Goal: Task Accomplishment & Management: Manage account settings

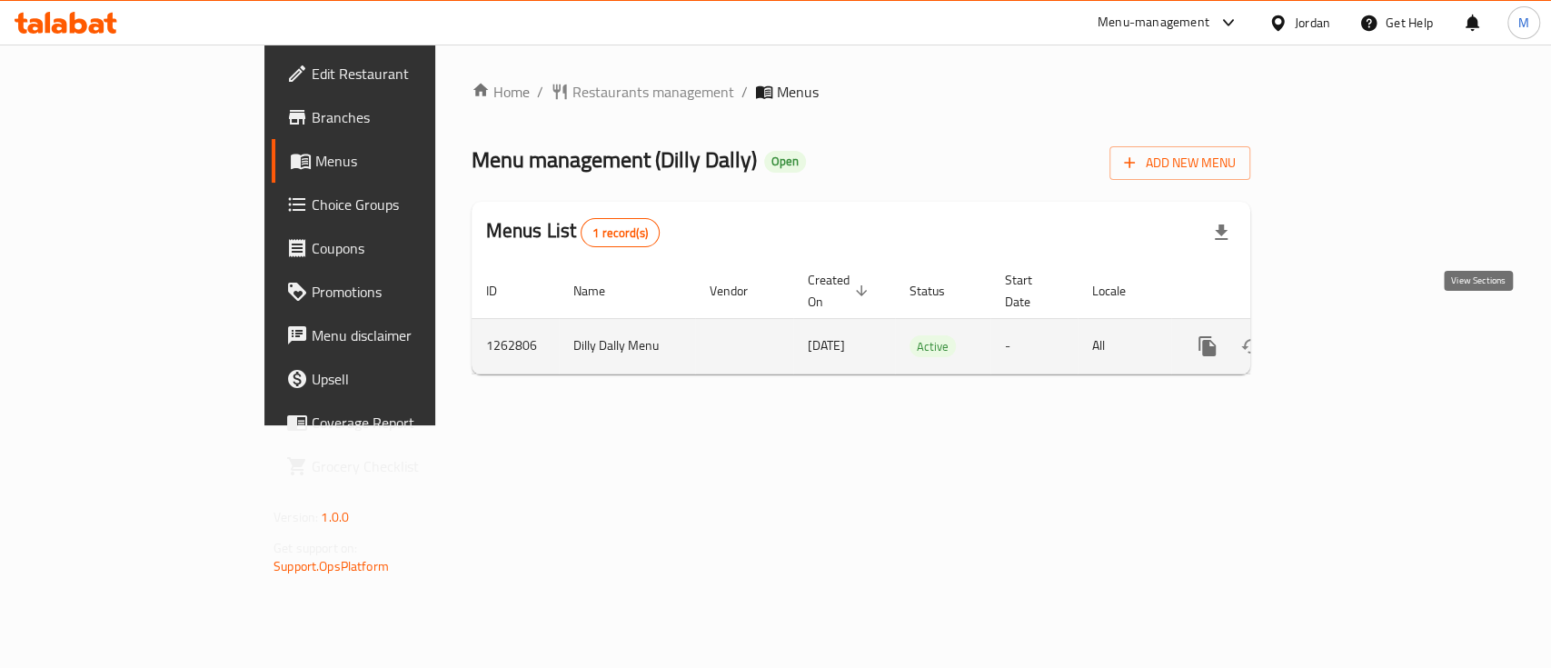
click at [1360, 336] on link "enhanced table" at bounding box center [1339, 346] width 44 height 44
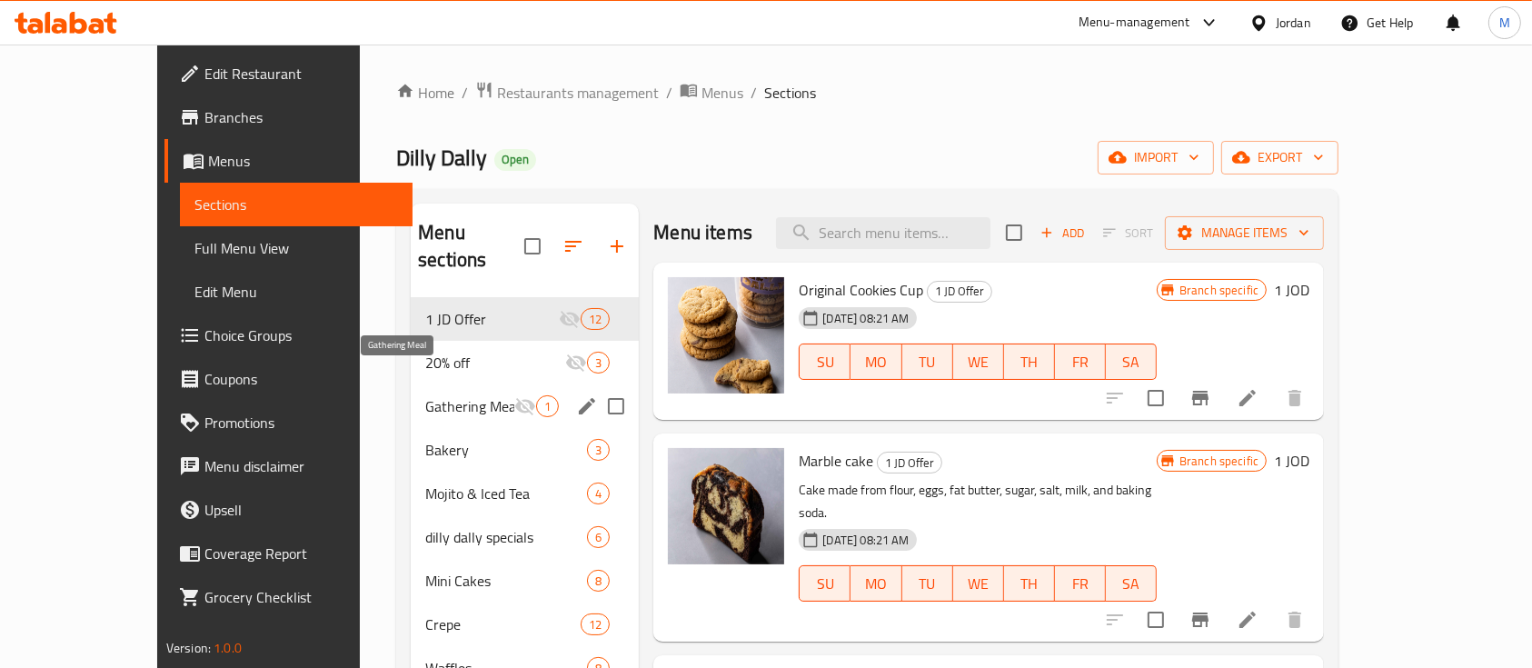
click at [425, 395] on span "Gathering Meal" at bounding box center [469, 406] width 89 height 22
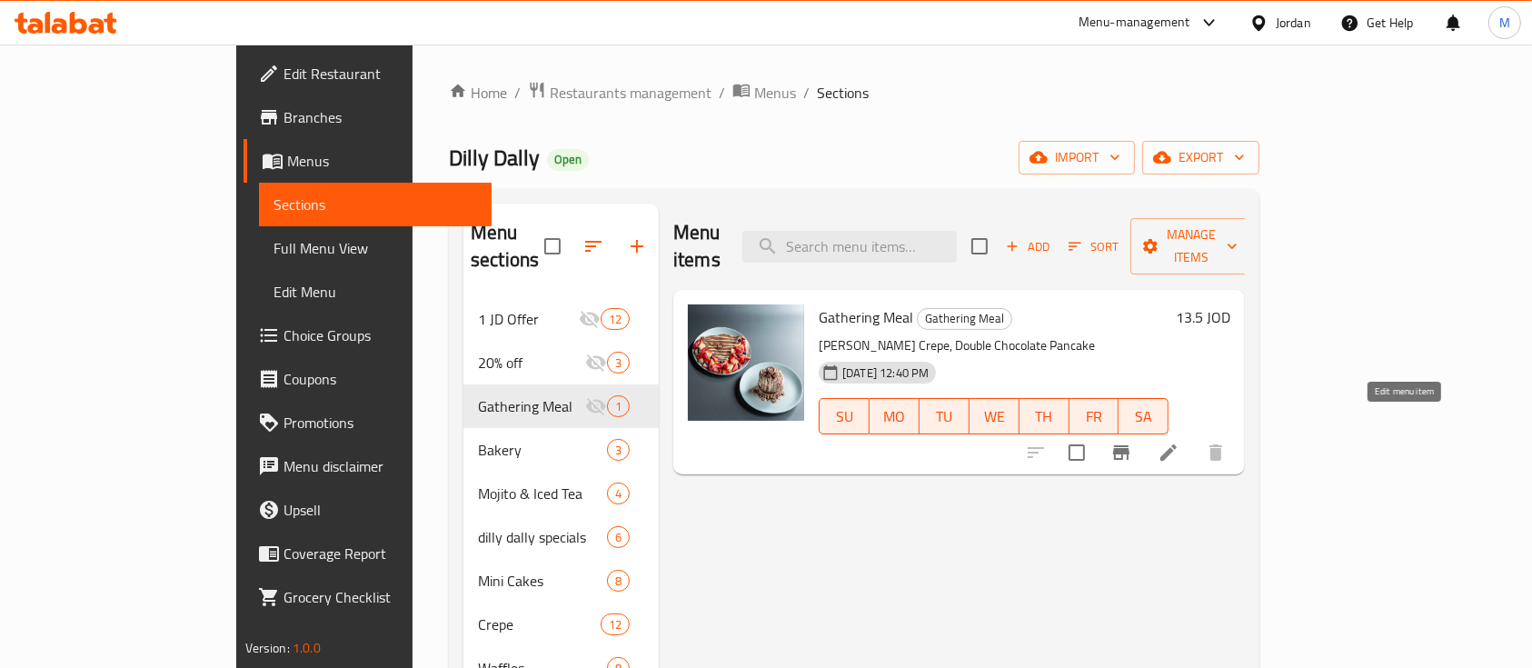
click at [1180, 442] on icon at bounding box center [1169, 453] width 22 height 22
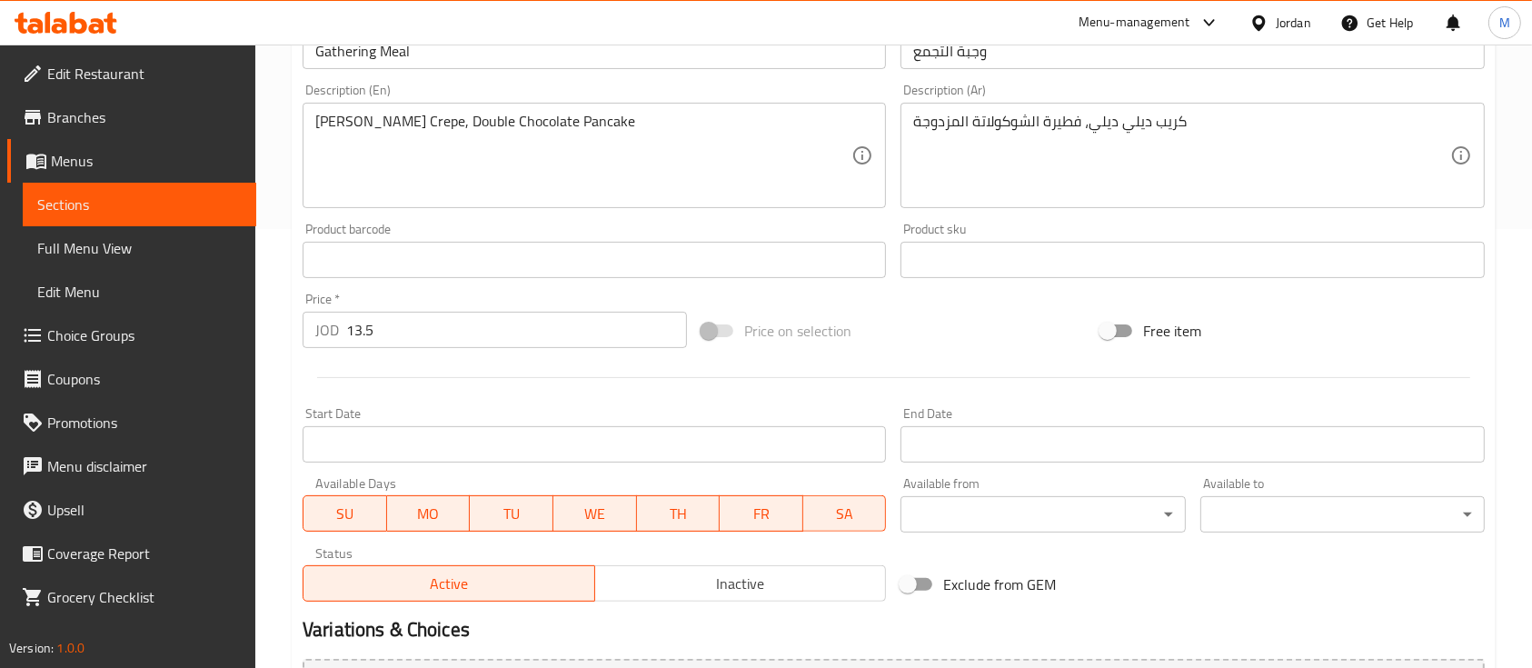
scroll to position [484, 0]
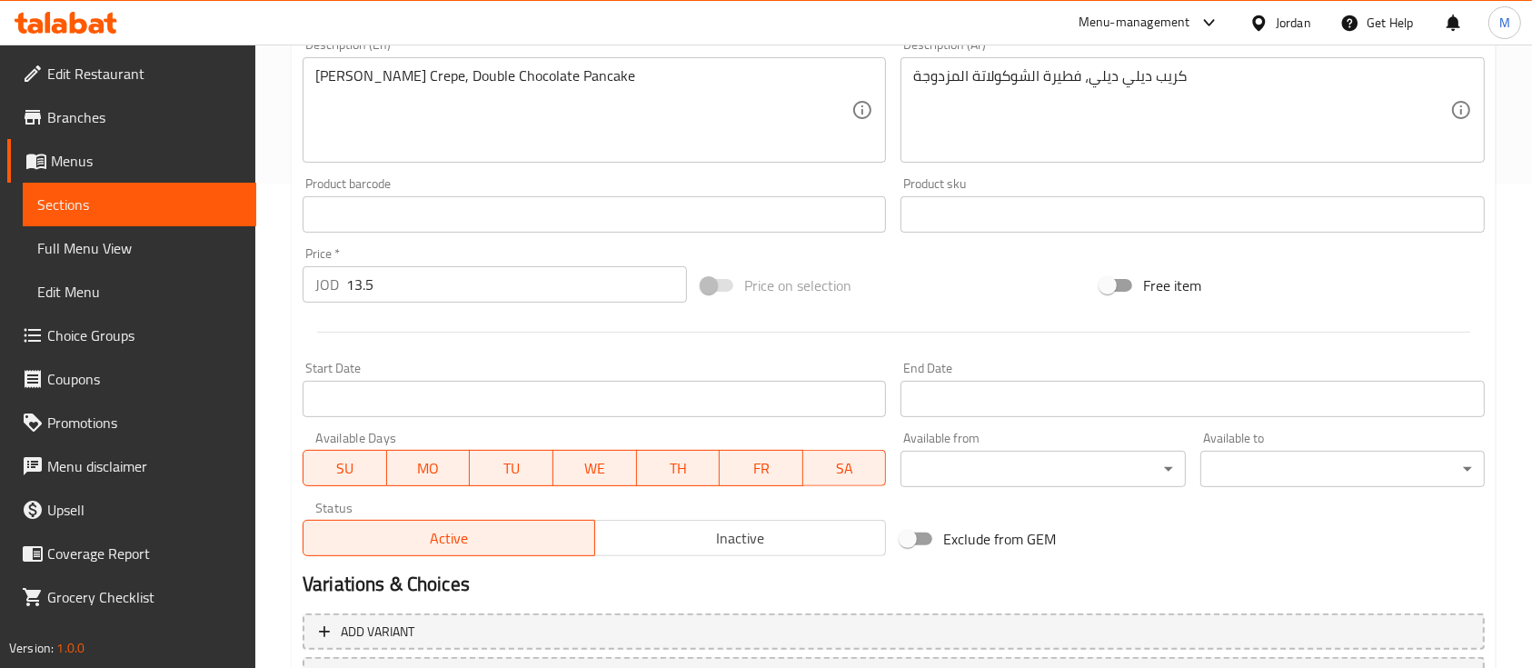
click at [685, 475] on span "TH" at bounding box center [678, 468] width 69 height 26
click at [571, 476] on span "WE" at bounding box center [595, 468] width 69 height 26
click at [475, 469] on button "TU" at bounding box center [512, 468] width 84 height 36
click at [404, 473] on span "MO" at bounding box center [428, 468] width 69 height 26
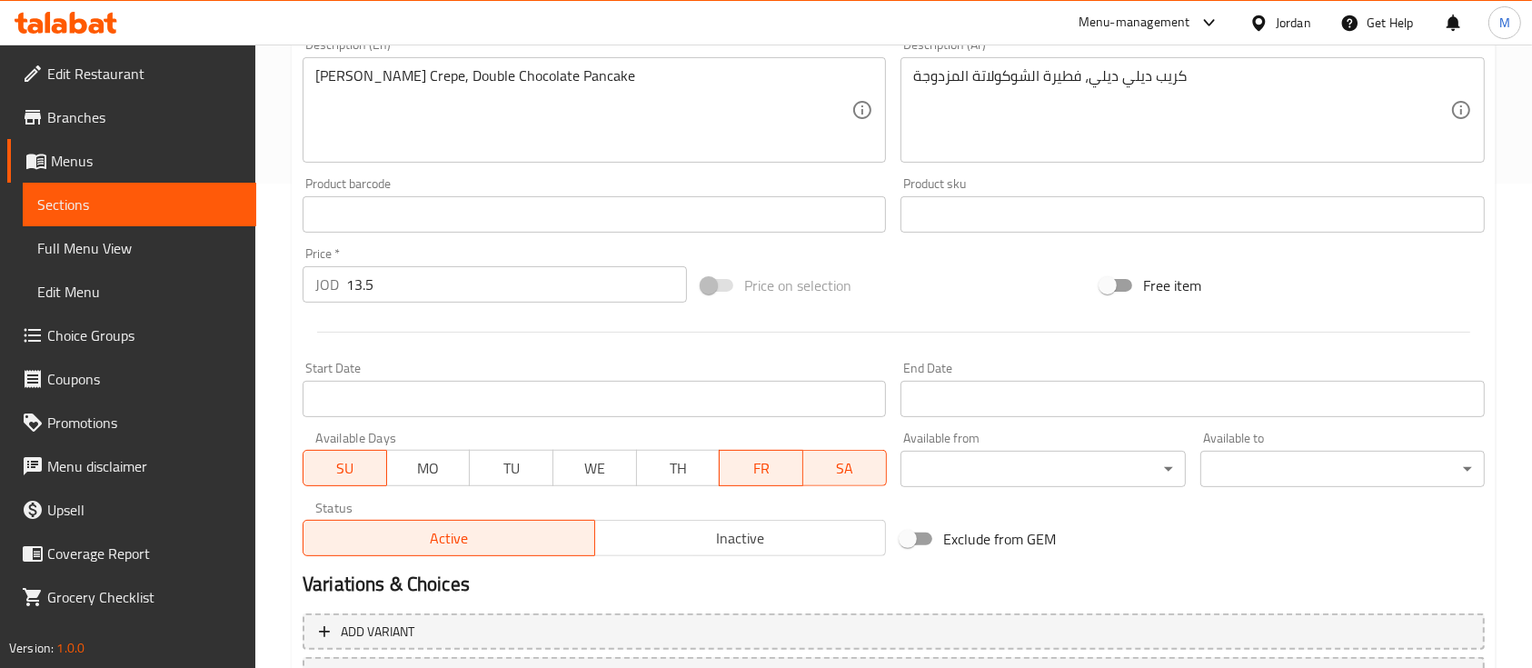
click at [304, 476] on button "SU" at bounding box center [345, 468] width 85 height 36
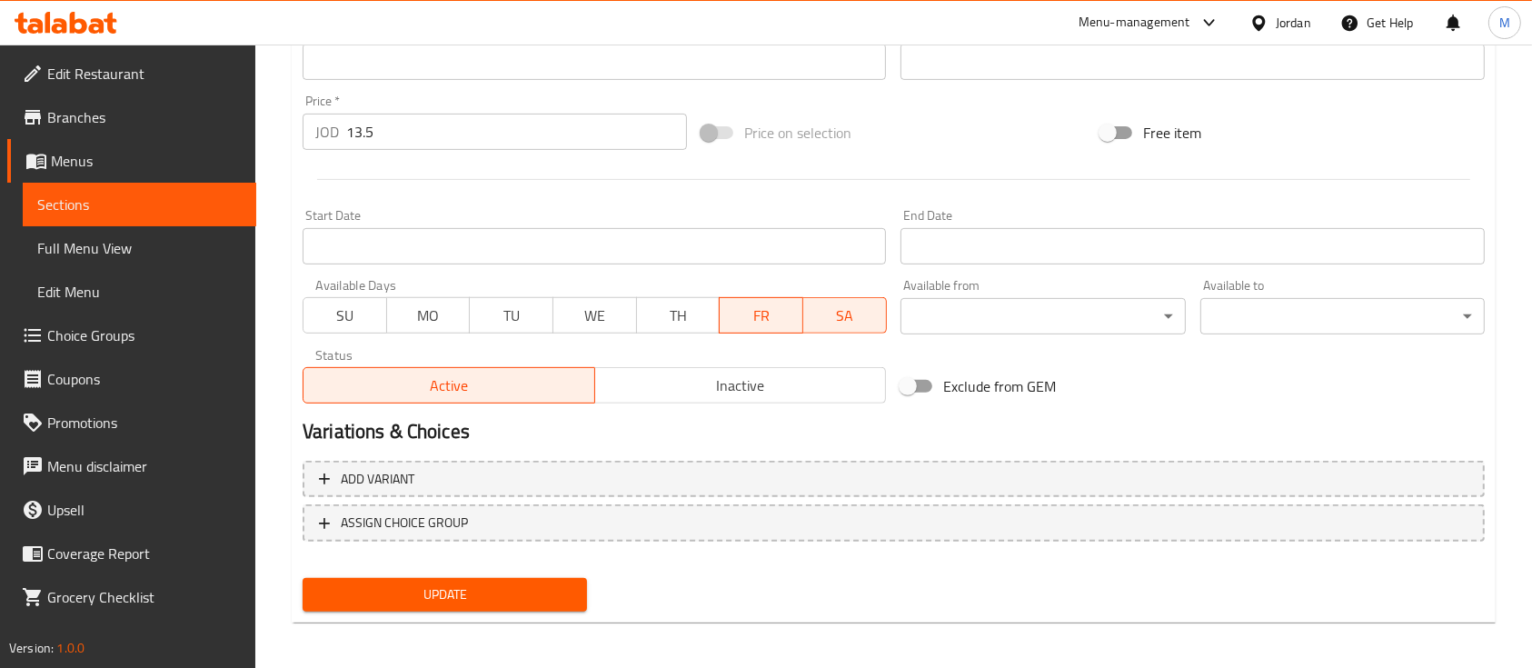
scroll to position [642, 0]
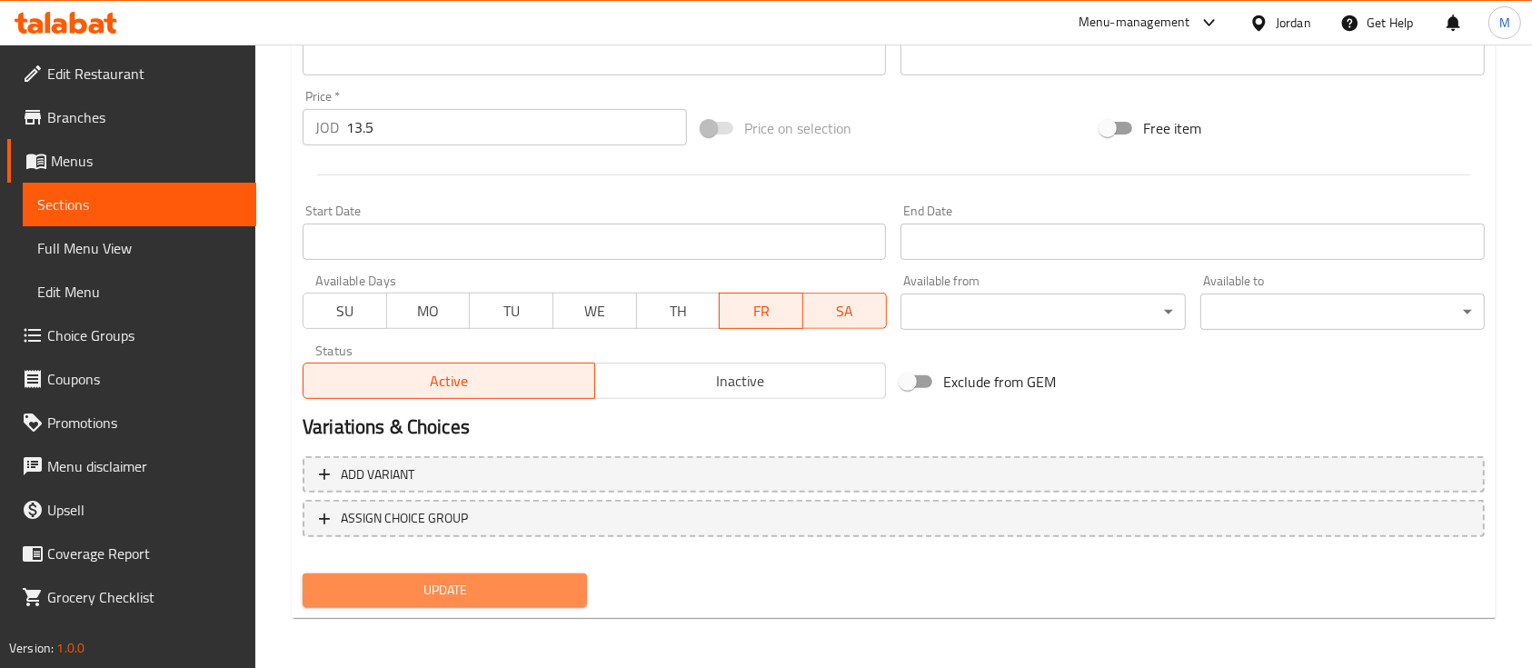
click at [433, 580] on span "Update" at bounding box center [444, 590] width 255 height 23
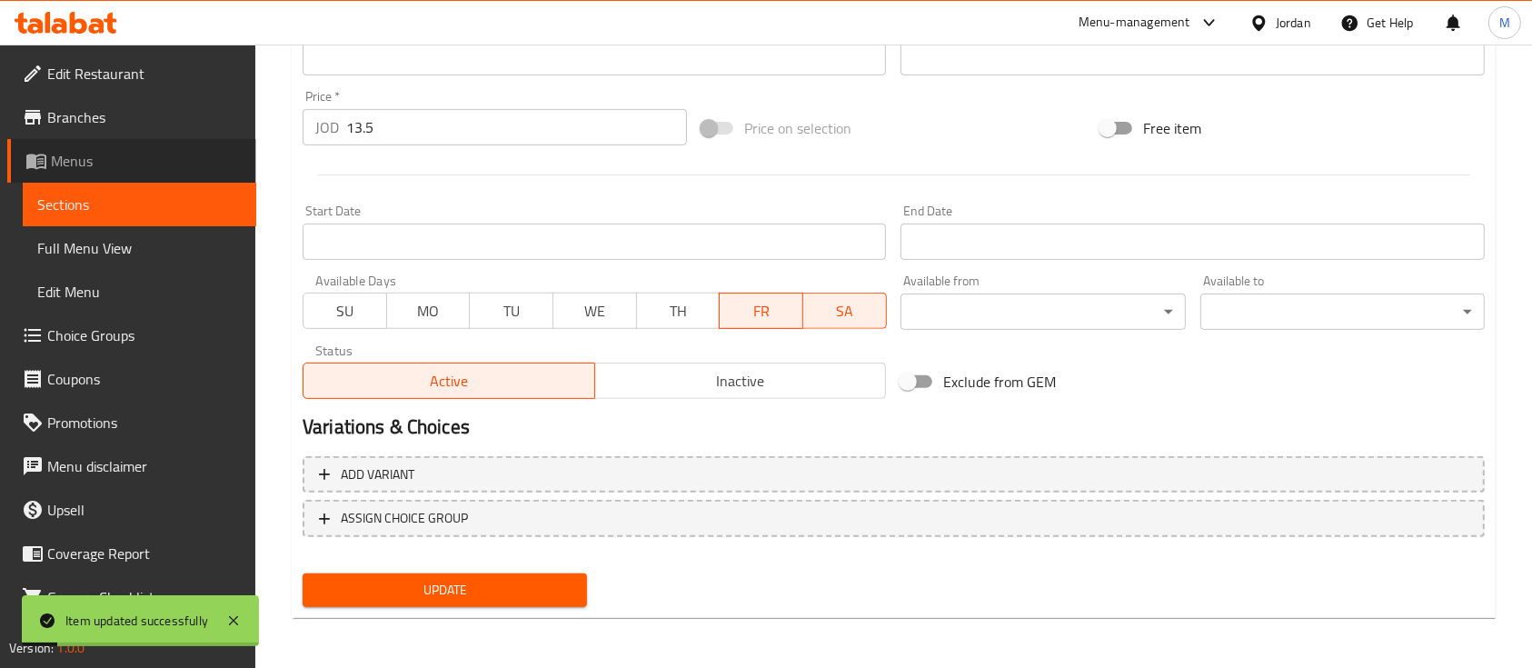
click at [146, 170] on span "Menus" at bounding box center [146, 161] width 191 height 22
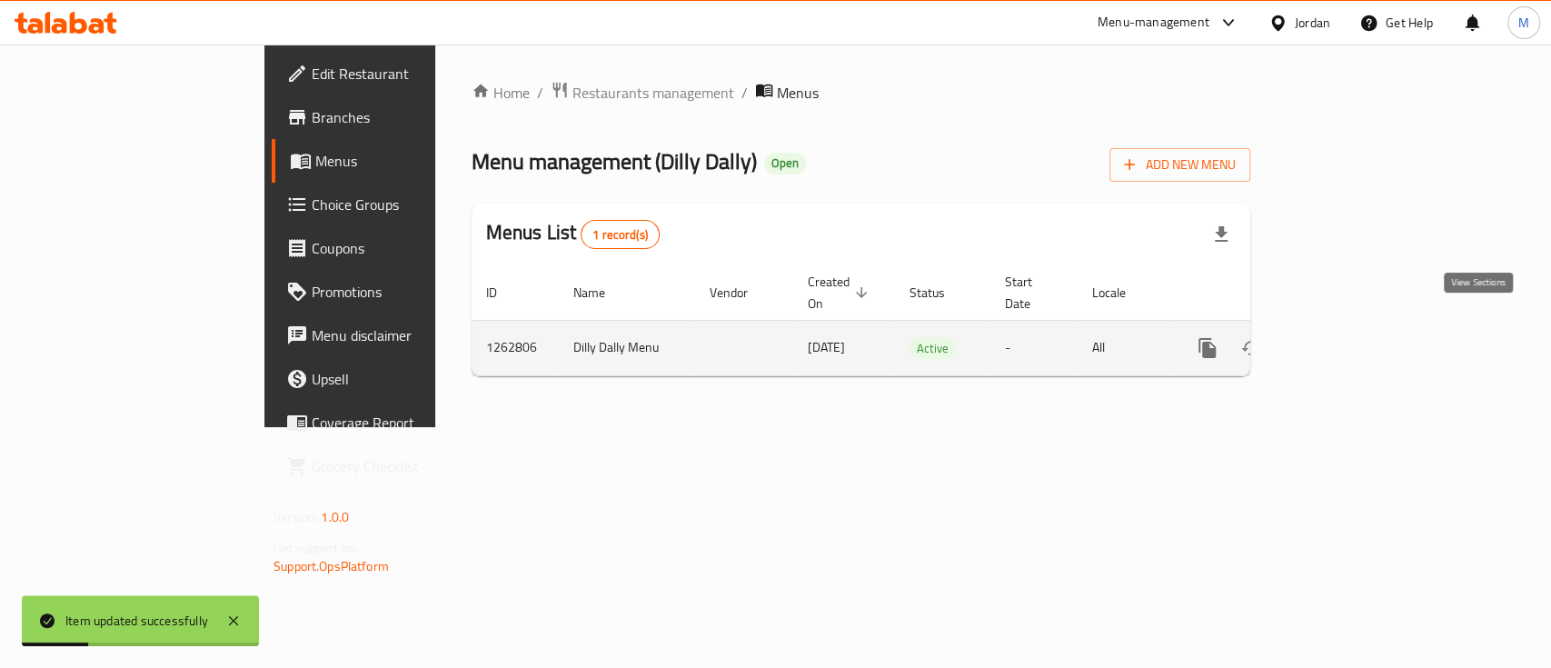
click at [1350, 337] on icon "enhanced table" at bounding box center [1339, 348] width 22 height 22
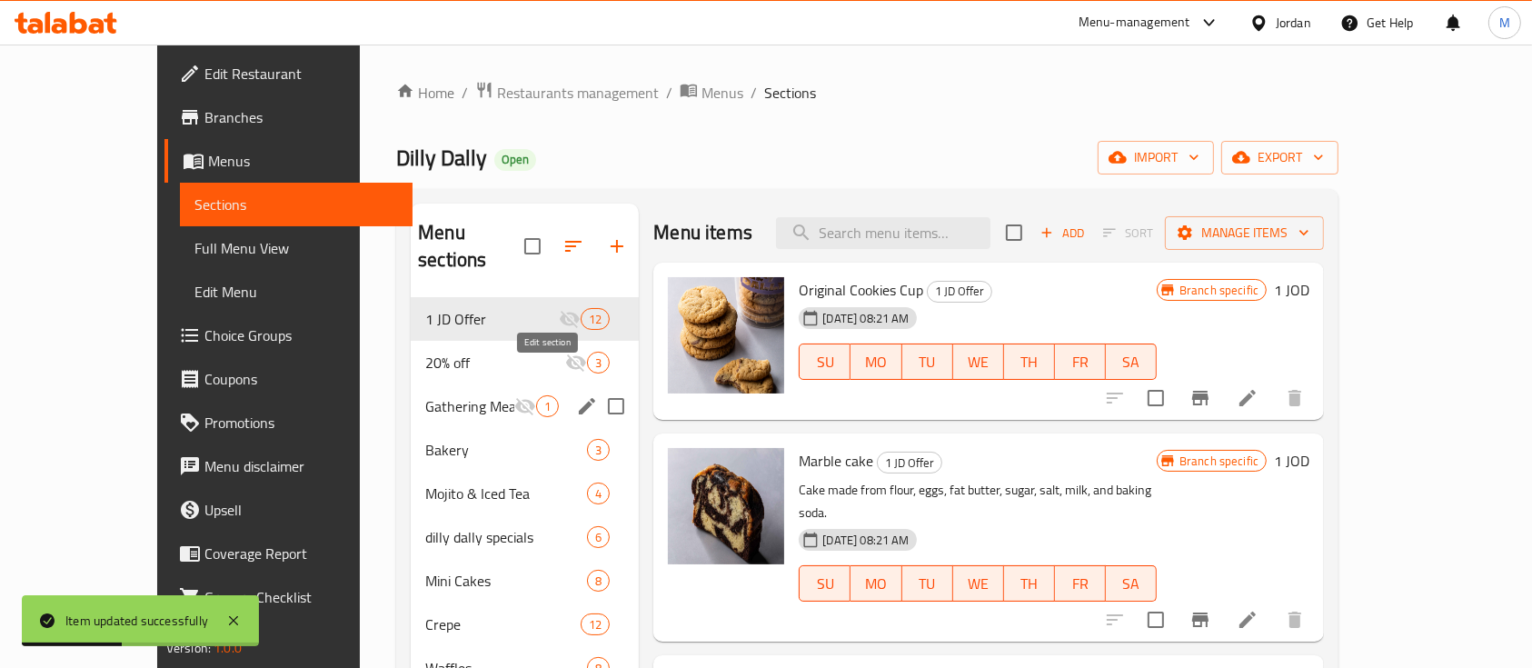
click at [576, 395] on icon "edit" at bounding box center [587, 406] width 22 height 22
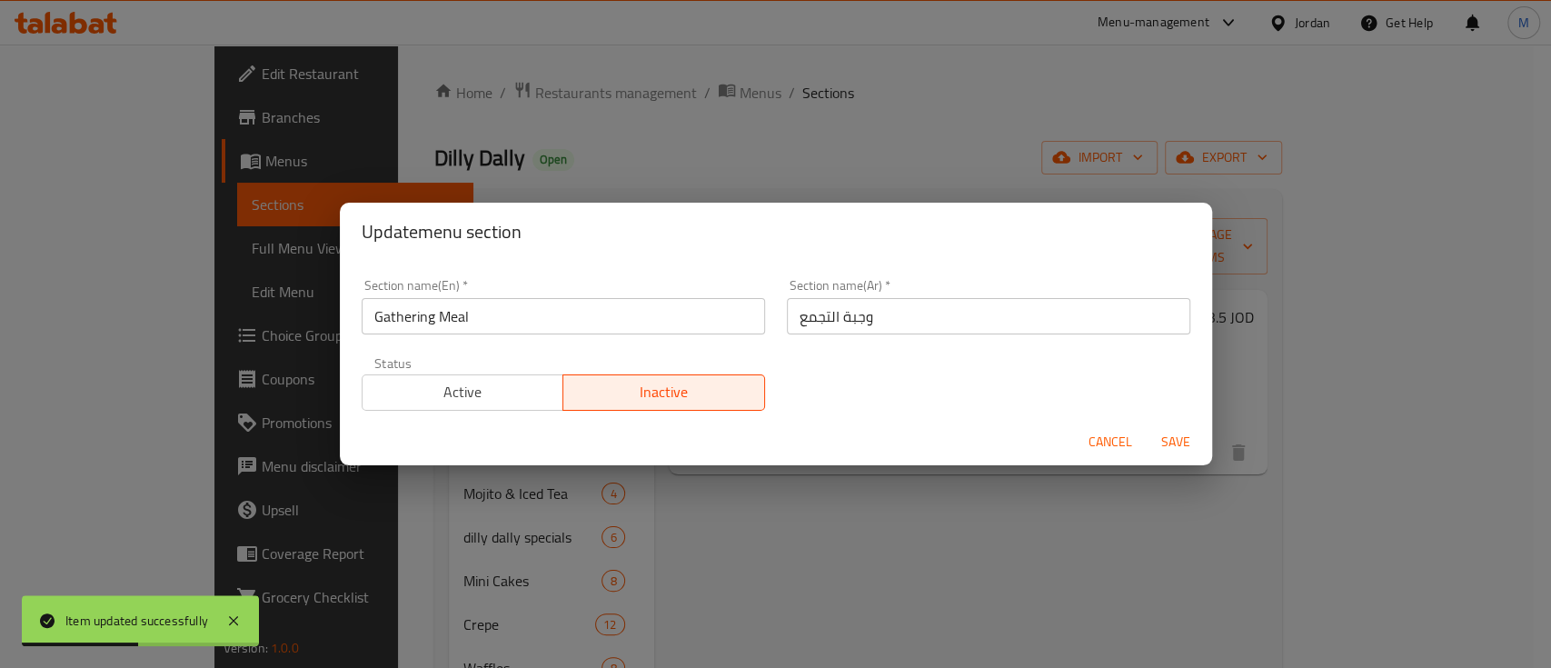
click at [533, 393] on span "Active" at bounding box center [463, 392] width 187 height 26
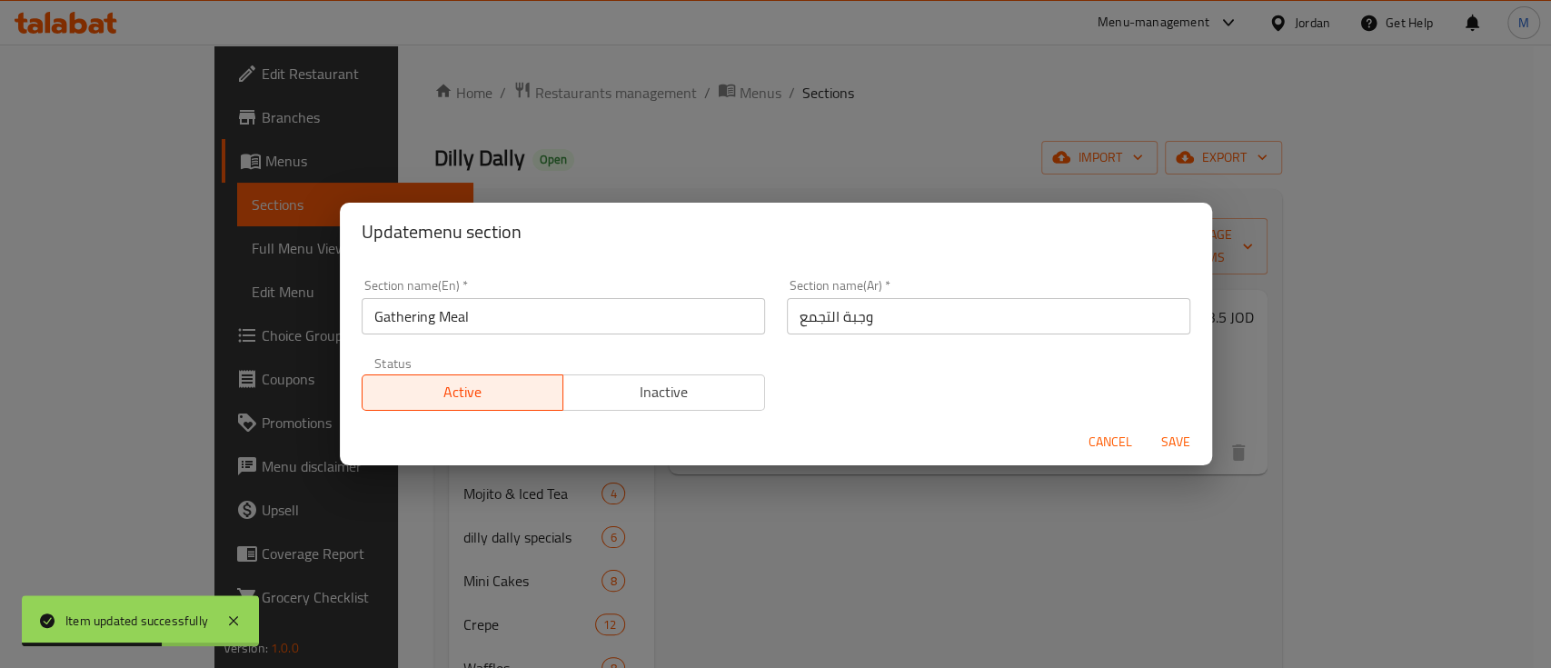
click at [1163, 443] on span "Save" at bounding box center [1176, 442] width 44 height 23
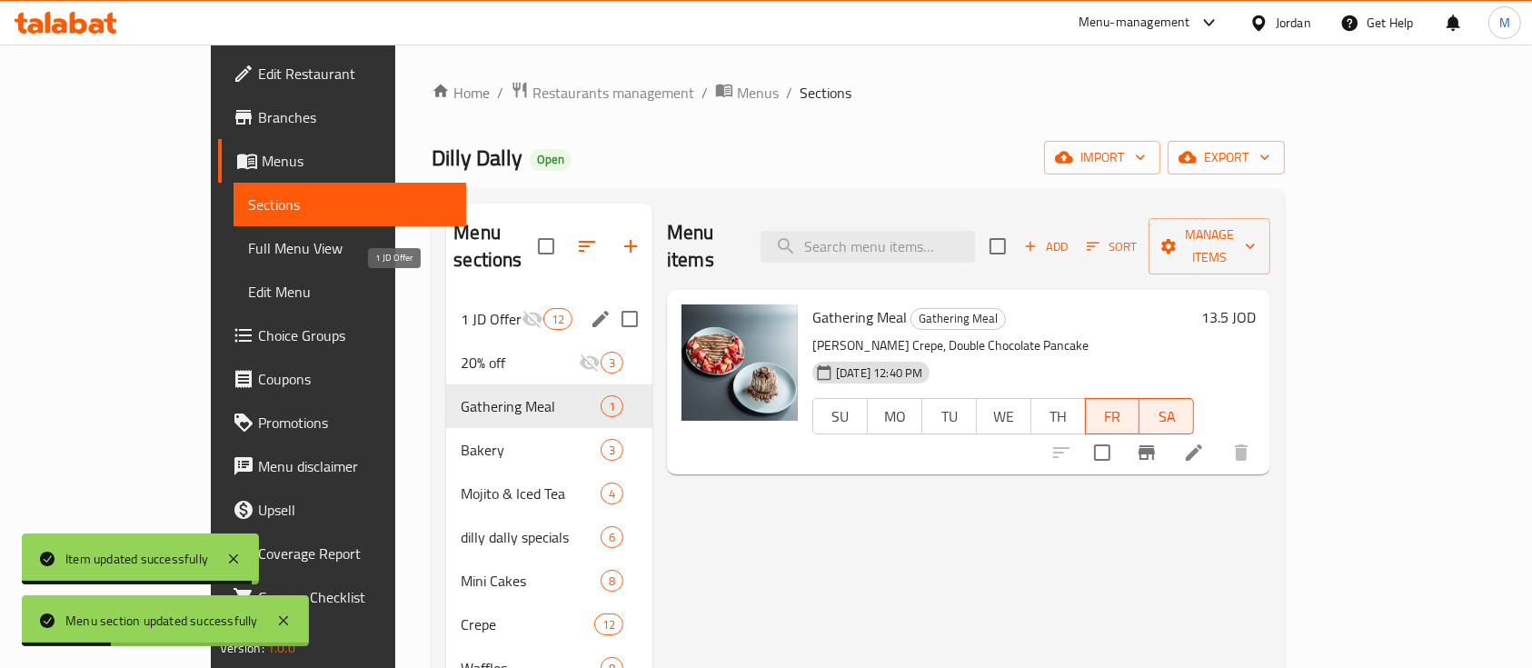
click at [461, 308] on span "1 JD Offer" at bounding box center [491, 319] width 60 height 22
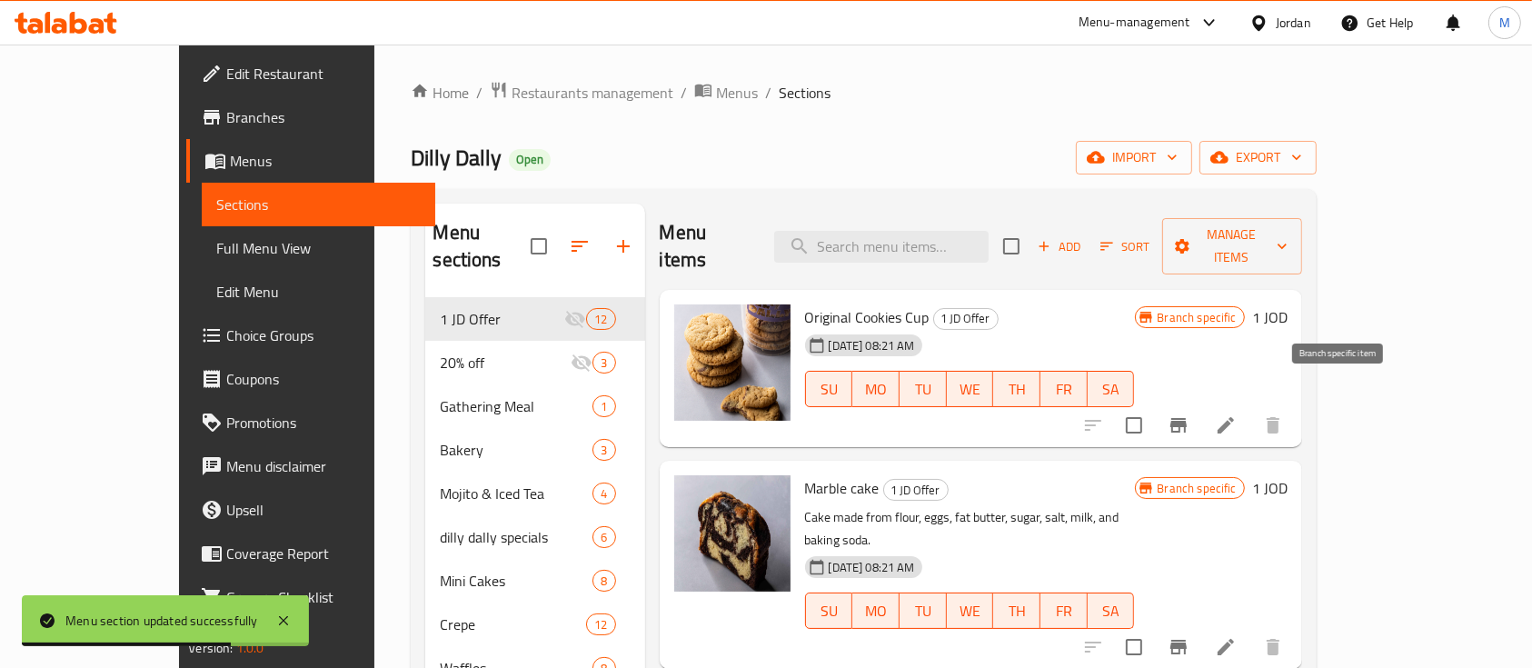
click at [1187, 418] on icon "Branch-specific-item" at bounding box center [1179, 425] width 16 height 15
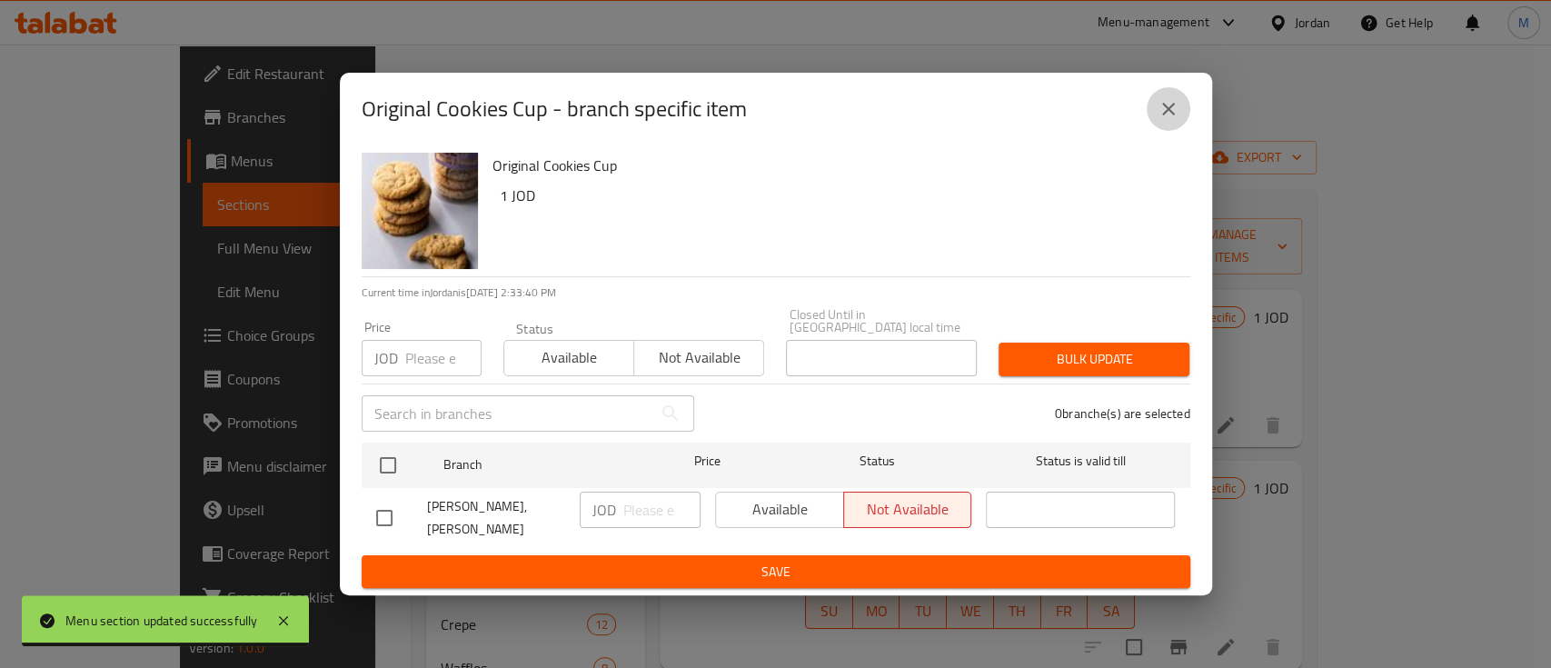
click at [1170, 116] on icon "close" at bounding box center [1169, 109] width 22 height 22
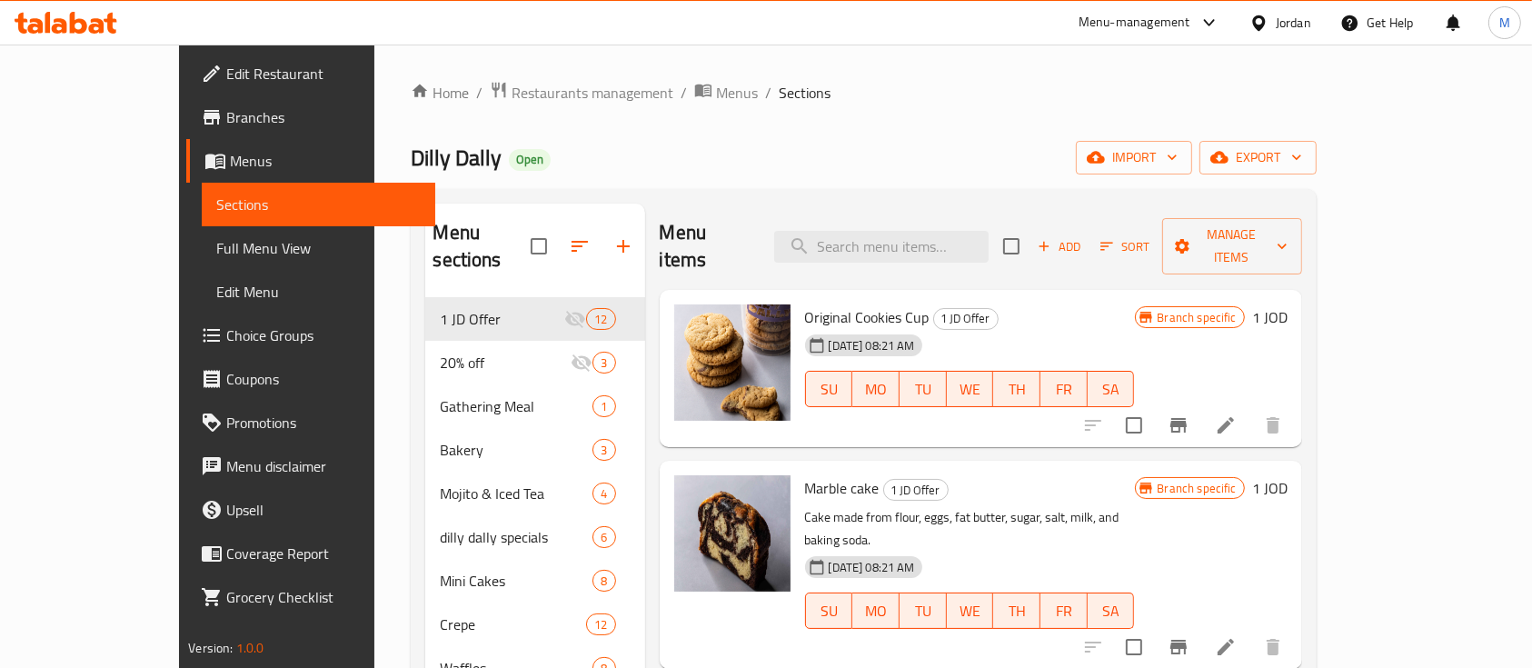
click at [1184, 26] on div "Menu-management" at bounding box center [1135, 23] width 112 height 22
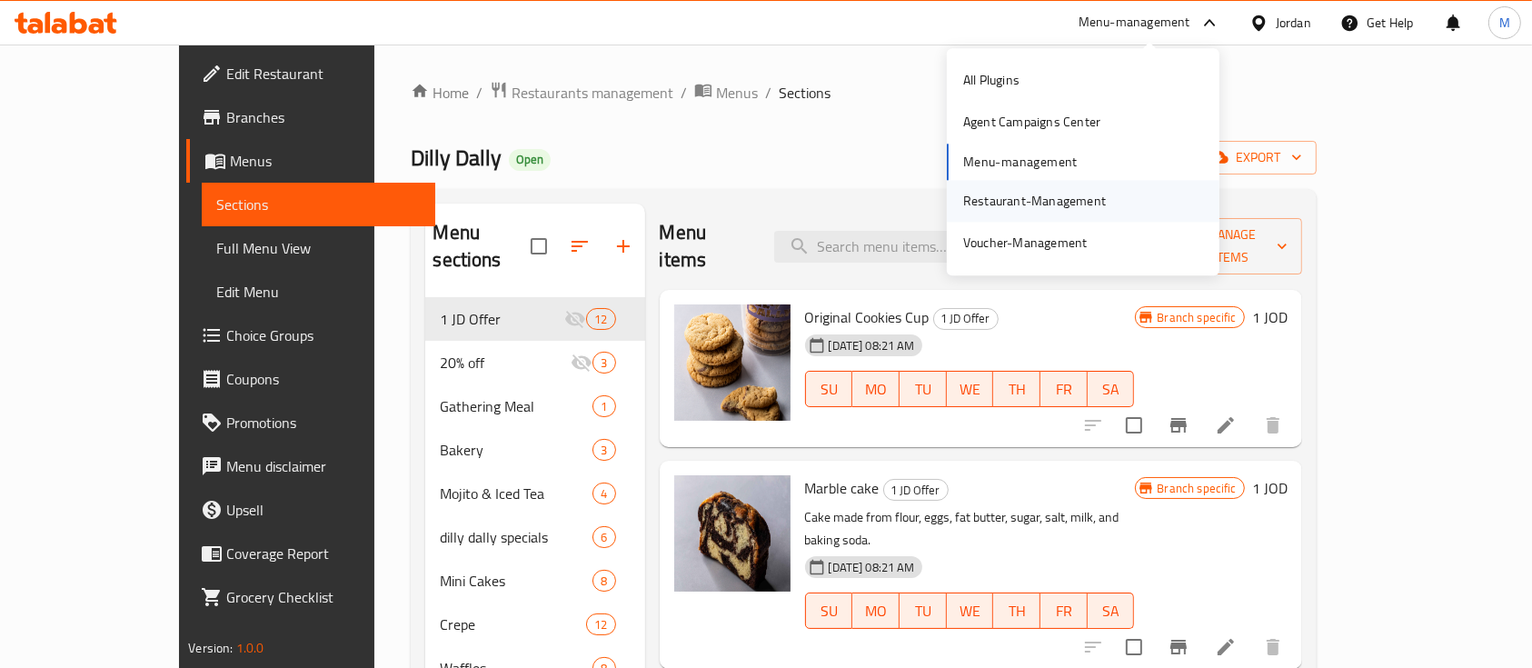
click at [1065, 205] on div "Restaurant-Management" at bounding box center [1034, 201] width 143 height 20
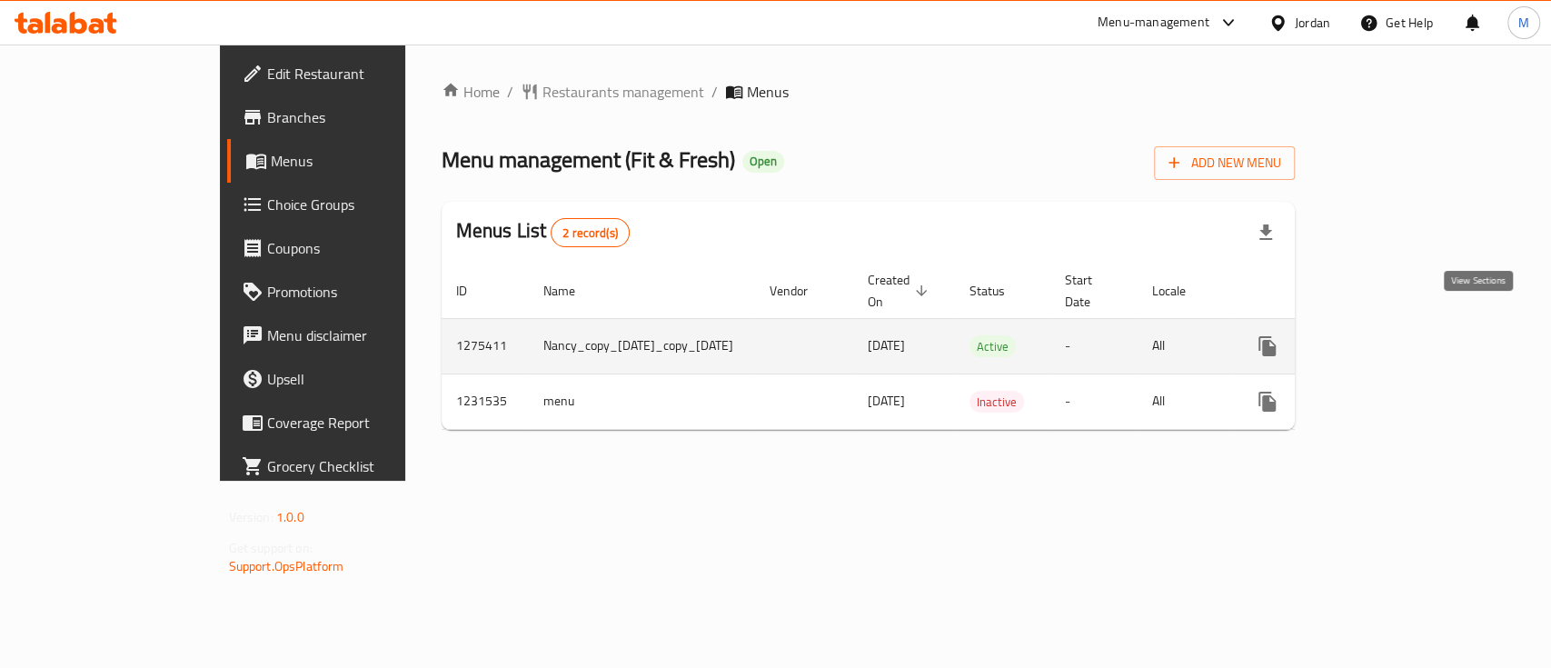
click at [1420, 324] on link "enhanced table" at bounding box center [1399, 346] width 44 height 44
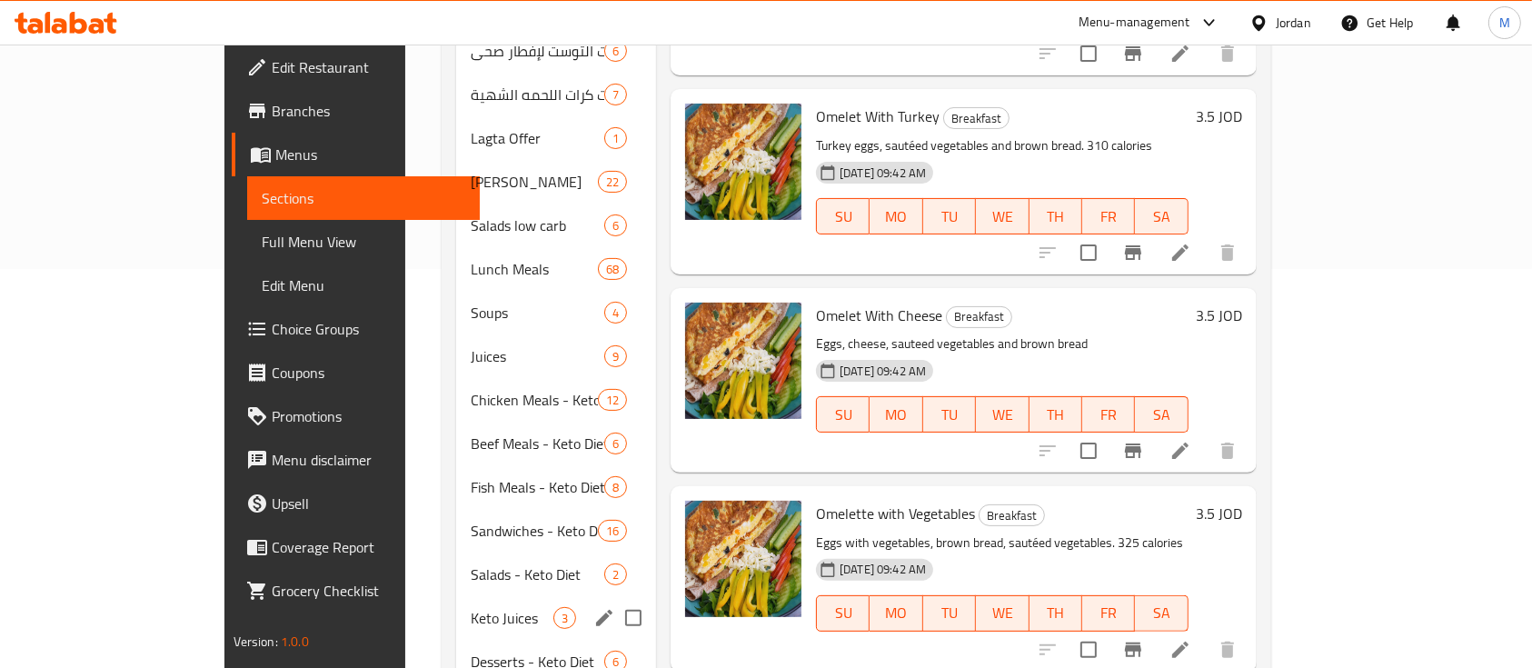
scroll to position [488, 0]
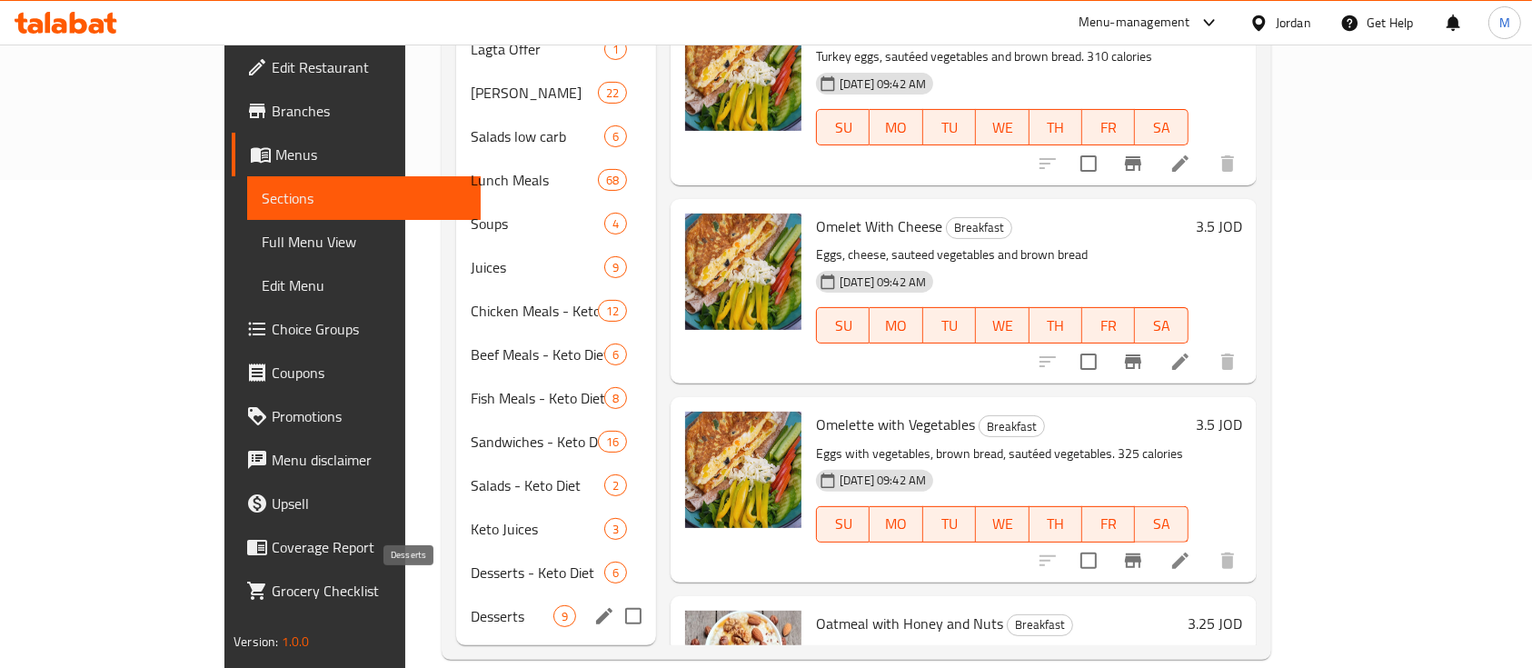
click at [471, 605] on span "Desserts" at bounding box center [512, 616] width 83 height 22
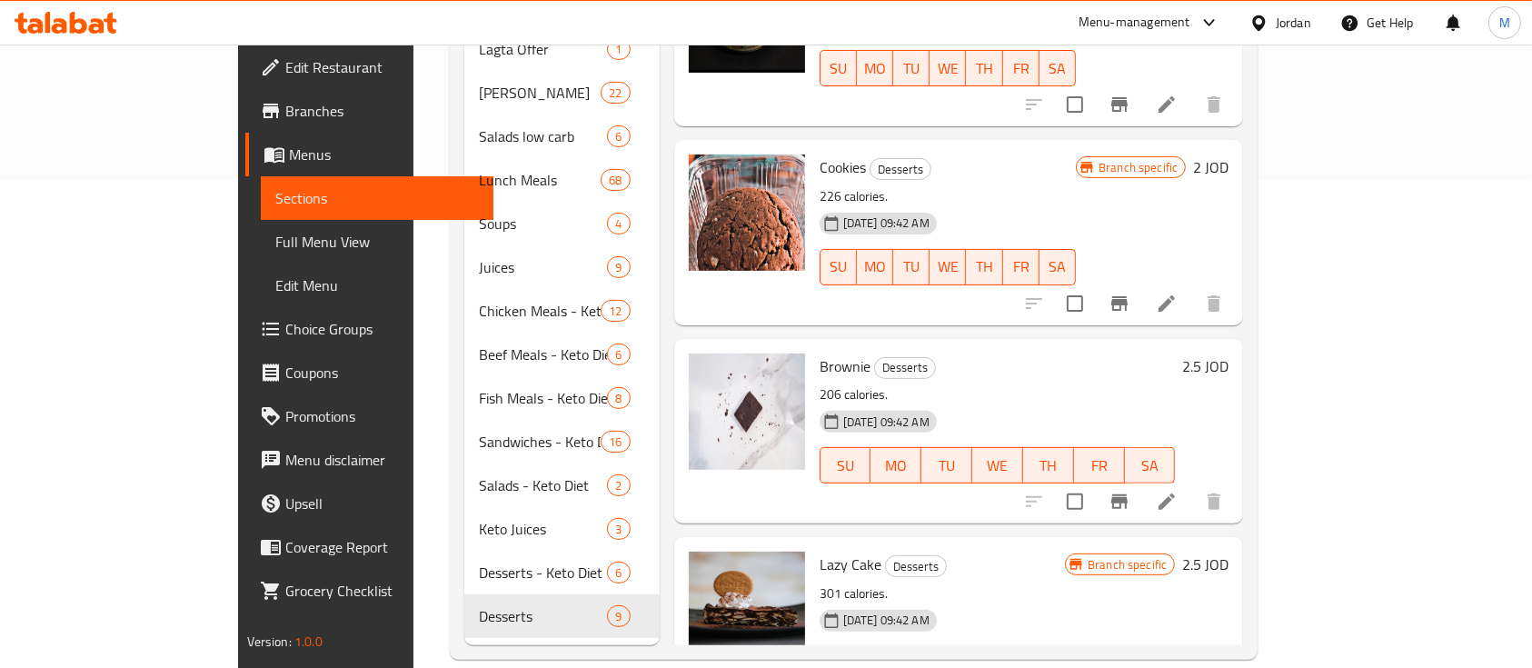
scroll to position [444, 0]
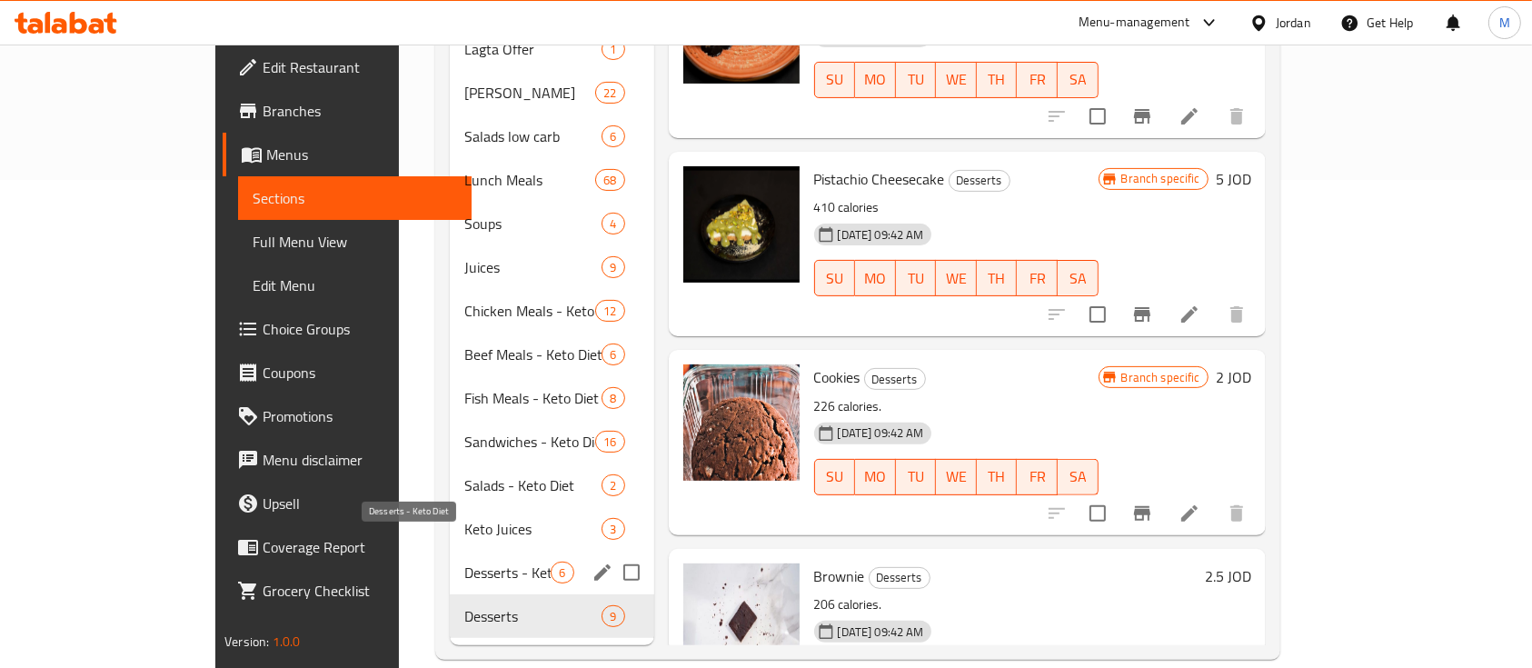
click at [464, 562] on span "Desserts - Keto Diet" at bounding box center [507, 573] width 86 height 22
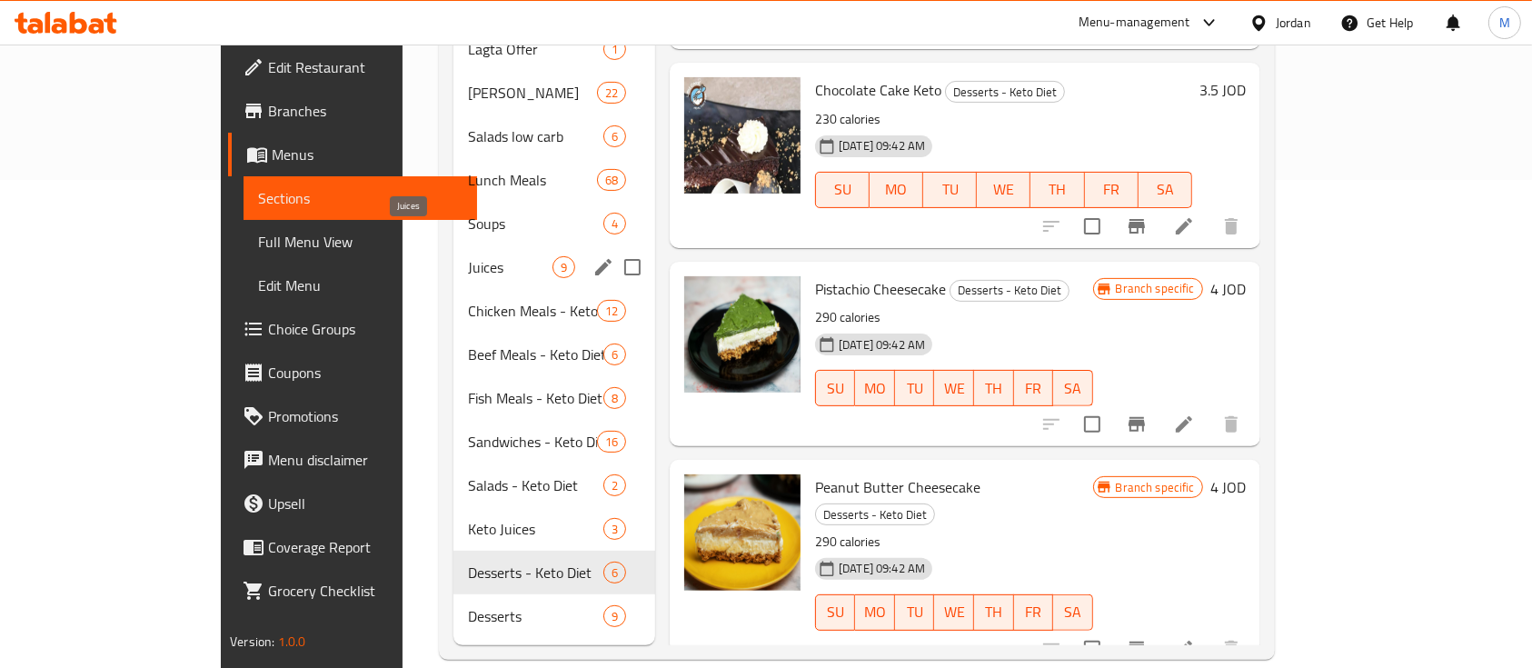
click at [468, 256] on span "Juices" at bounding box center [510, 267] width 85 height 22
